Goal: Navigation & Orientation: Find specific page/section

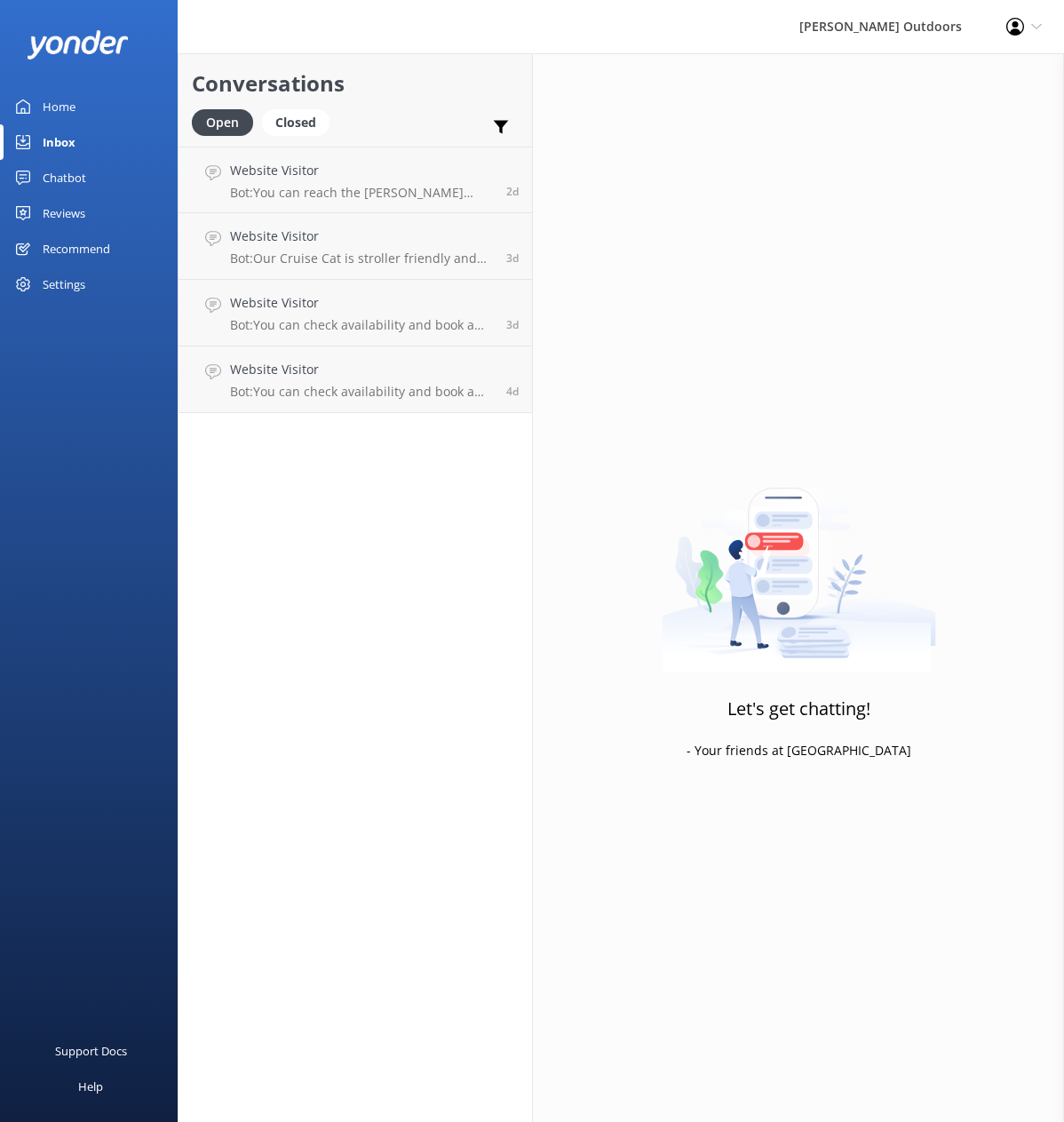
click at [63, 140] on div "Inbox" at bounding box center [59, 141] width 33 height 36
click at [70, 178] on div "Chatbot" at bounding box center [63, 177] width 43 height 36
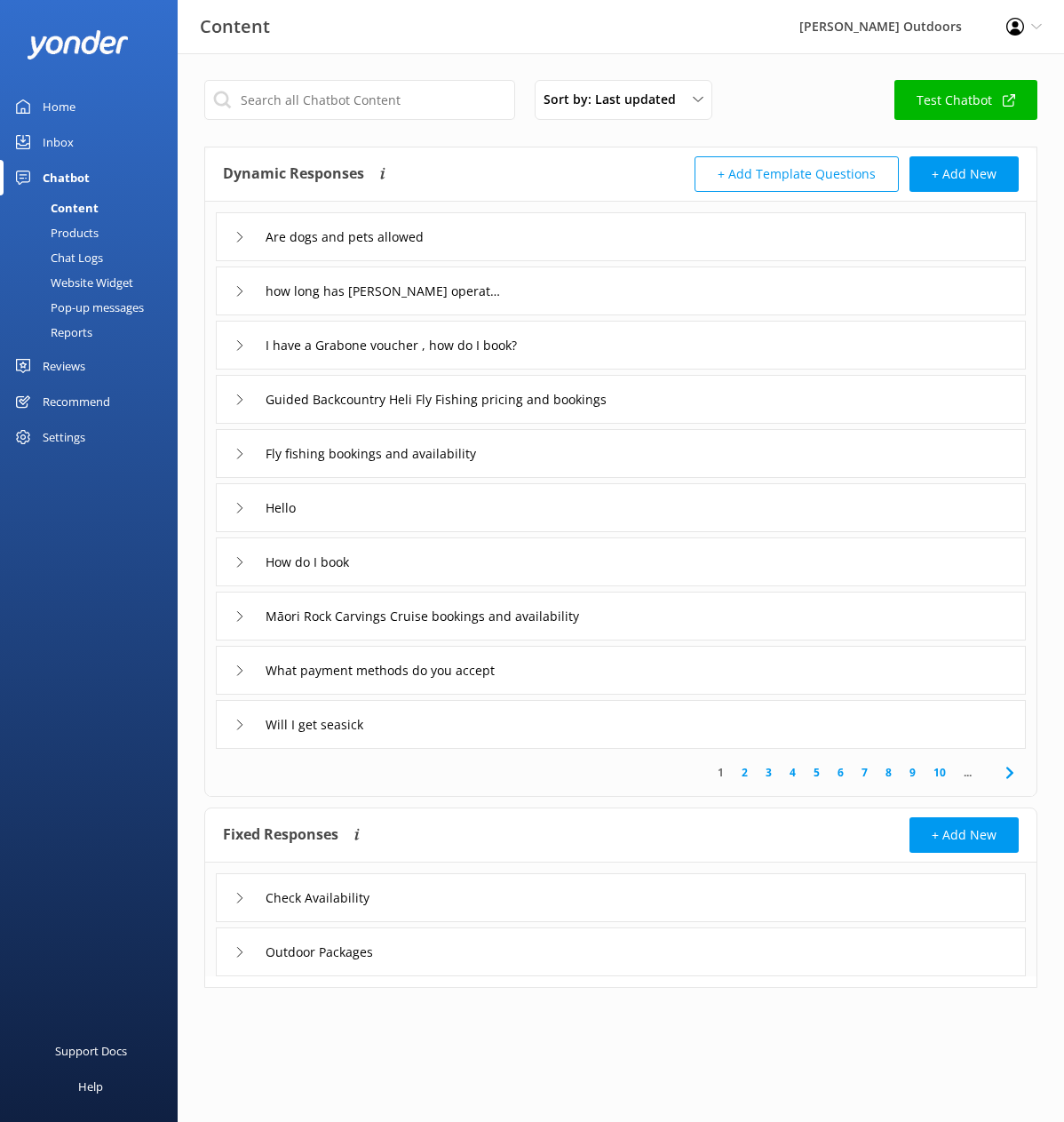
click at [57, 143] on div "Inbox" at bounding box center [58, 141] width 31 height 36
